Goal: Navigation & Orientation: Find specific page/section

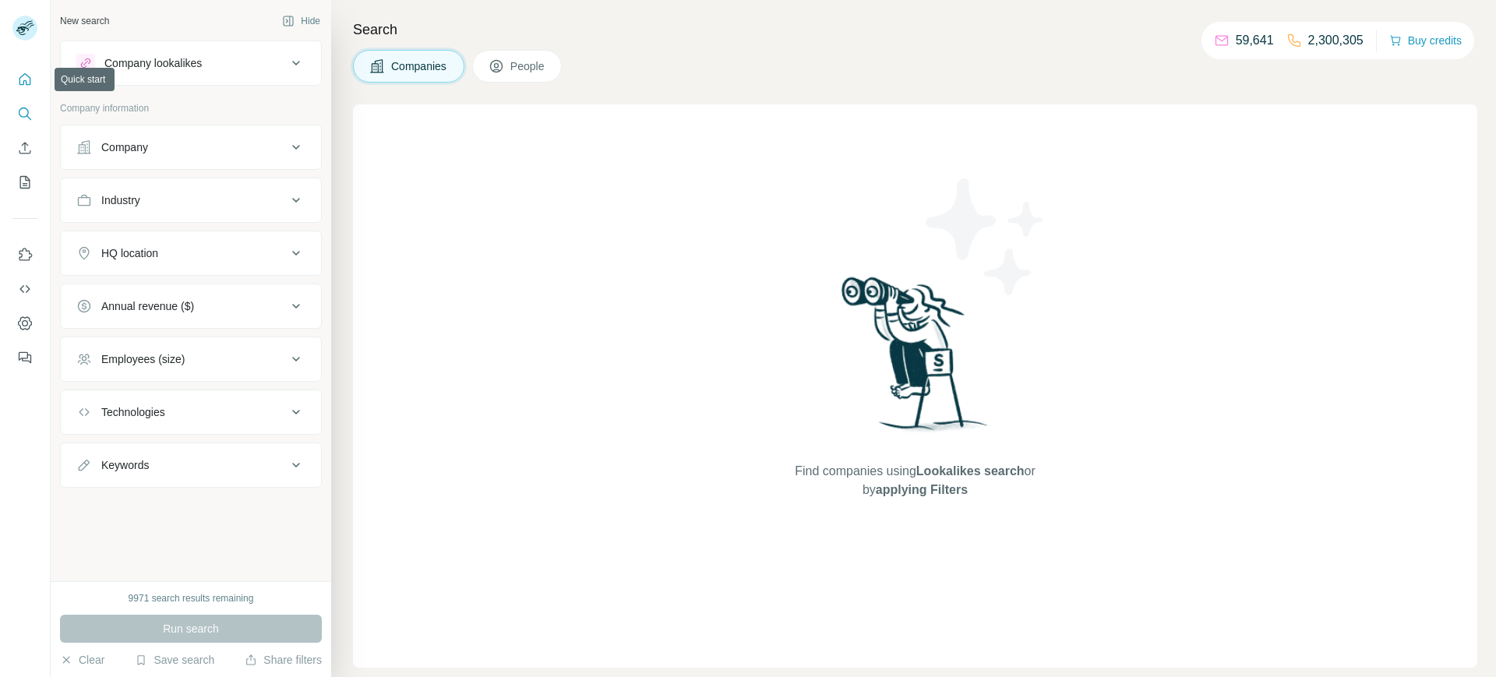
click at [26, 75] on icon "Quick start" at bounding box center [25, 79] width 12 height 12
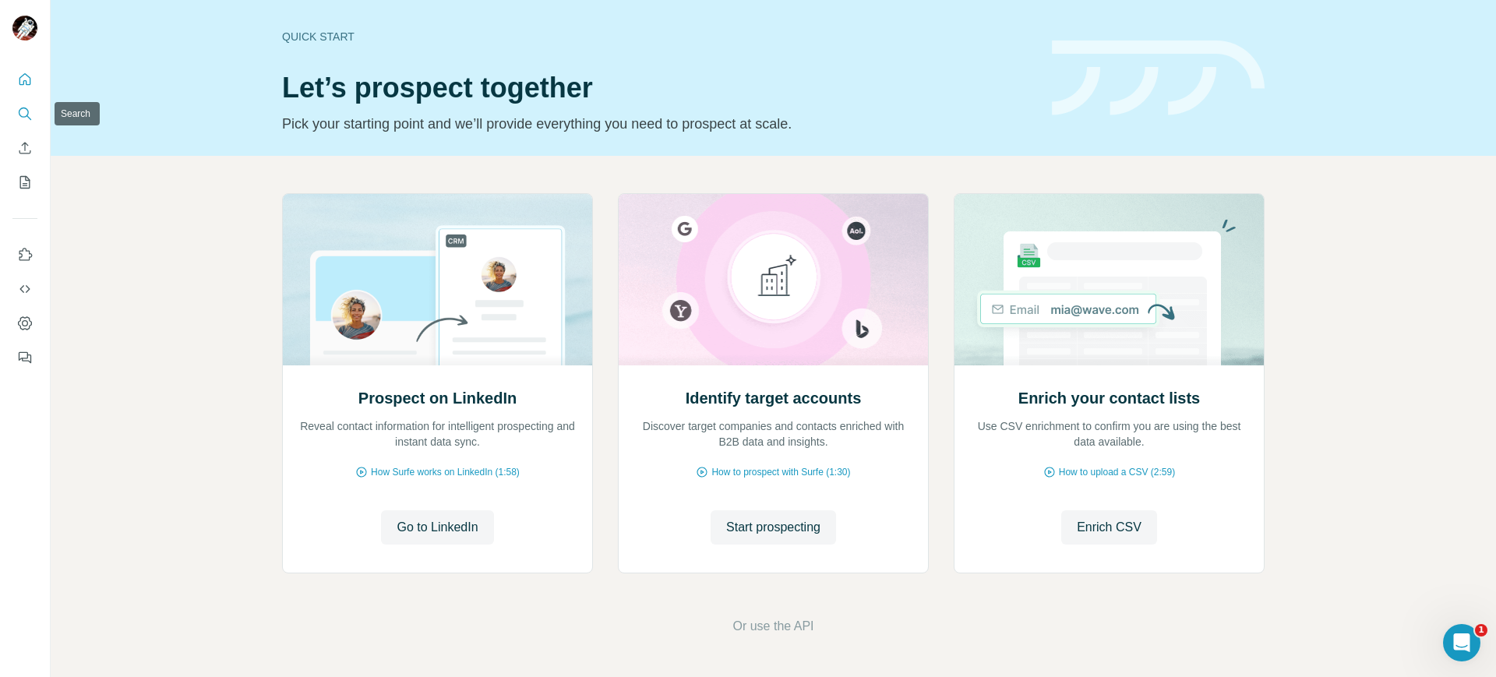
click at [20, 117] on icon "Search" at bounding box center [25, 114] width 16 height 16
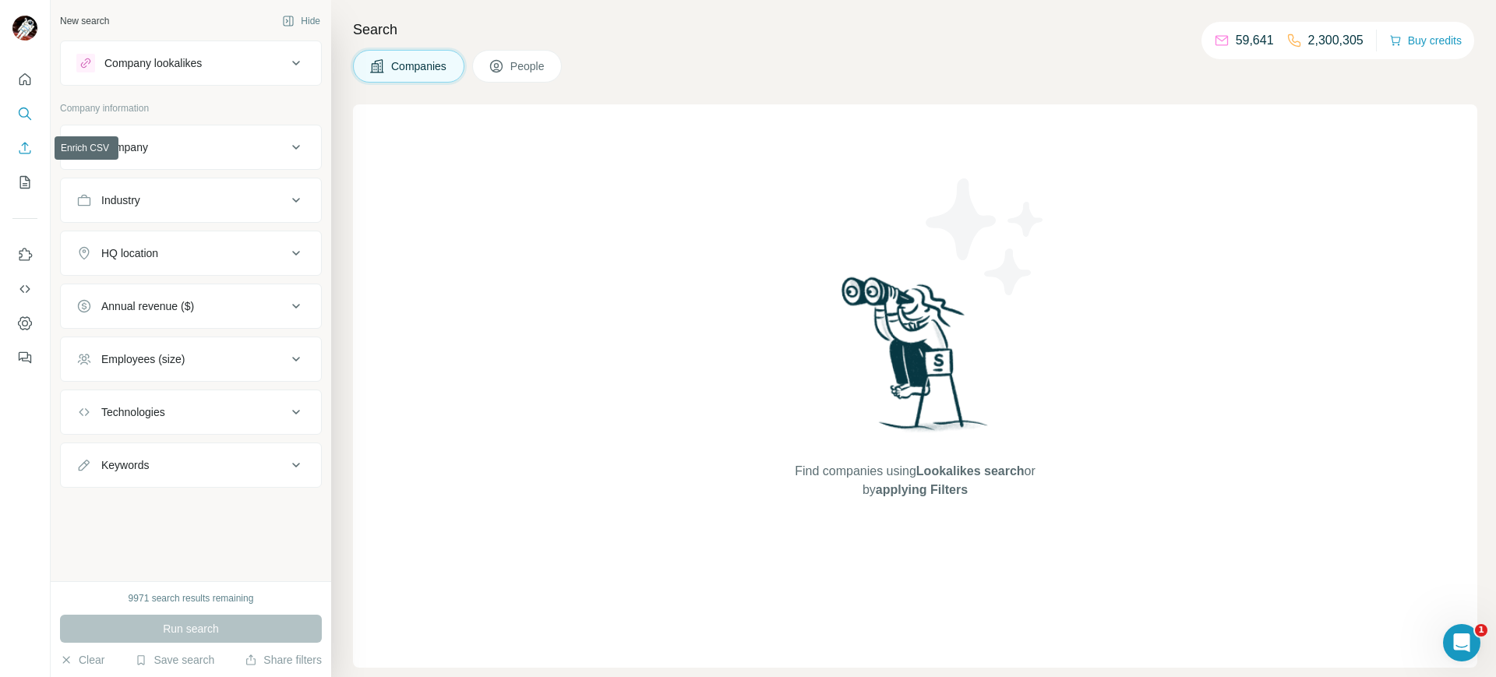
click at [20, 146] on icon "Enrich CSV" at bounding box center [25, 148] width 16 height 16
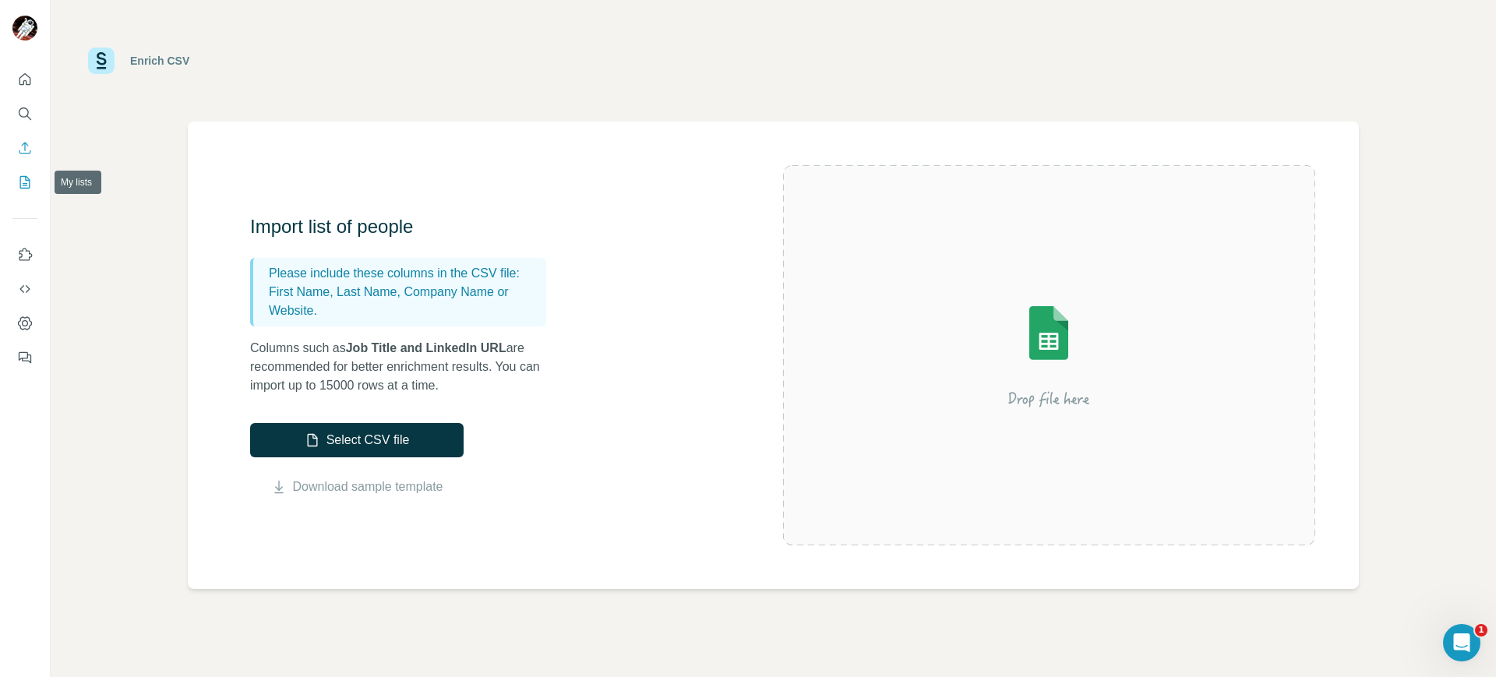
click at [24, 185] on icon "My lists" at bounding box center [25, 183] width 16 height 16
click at [23, 182] on icon "My lists" at bounding box center [25, 183] width 16 height 16
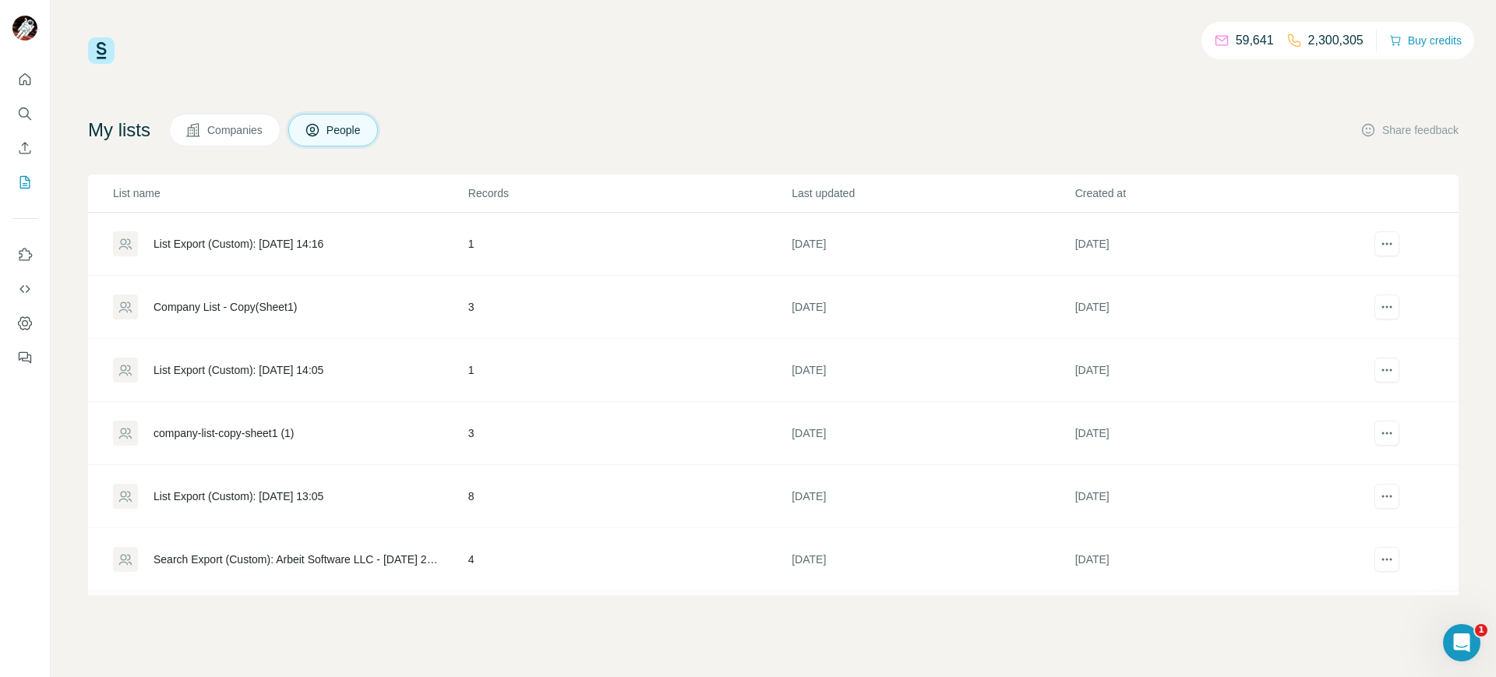
click at [171, 249] on div "List Export (Custom): [DATE] 14:16" at bounding box center [239, 244] width 170 height 16
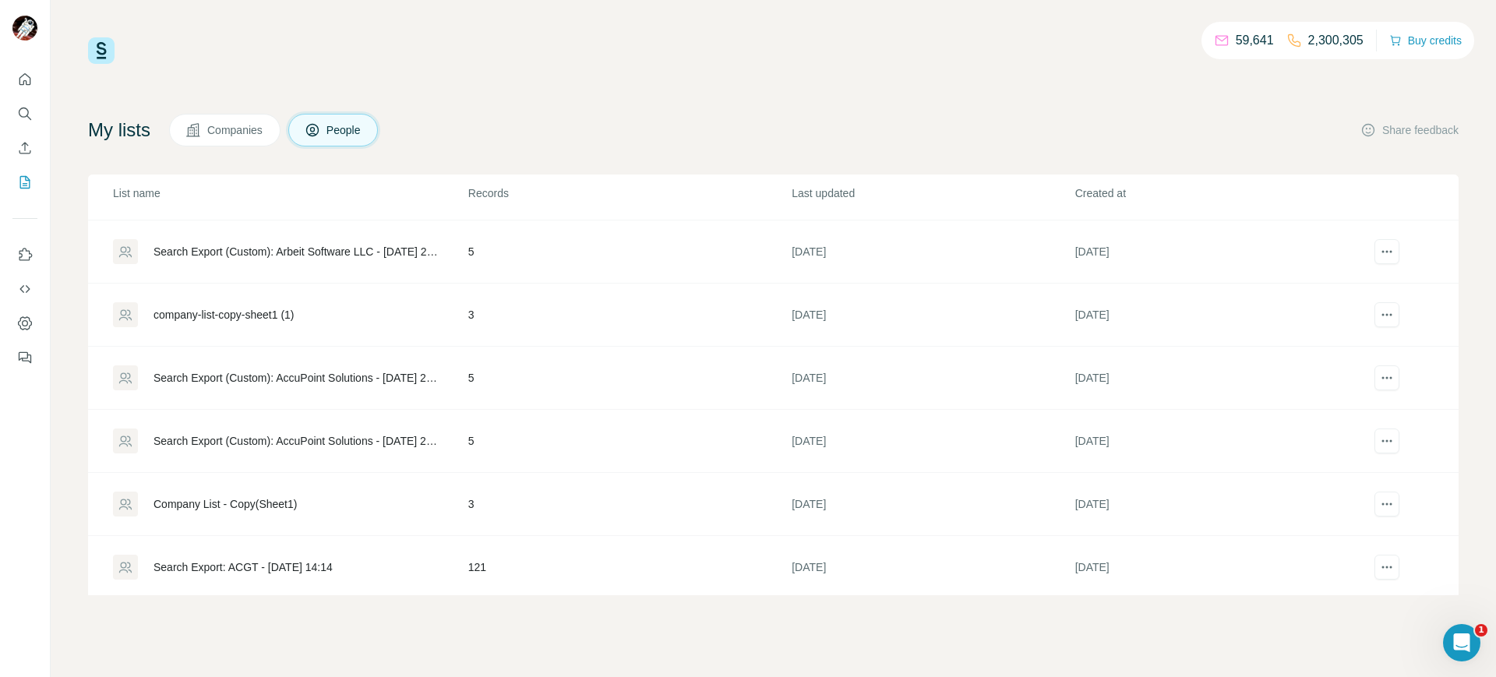
scroll to position [437, 0]
